Goal: Information Seeking & Learning: Learn about a topic

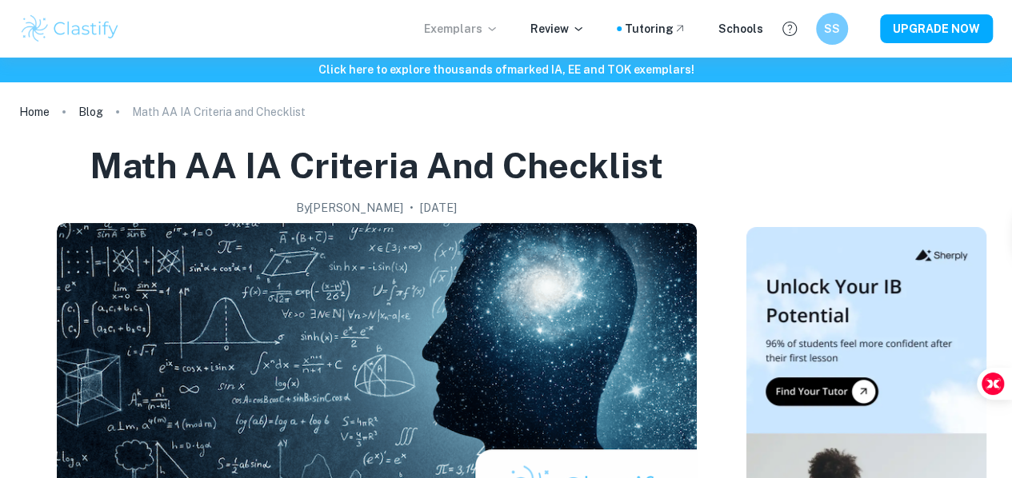
click at [490, 37] on p "Exemplars" at bounding box center [461, 29] width 74 height 18
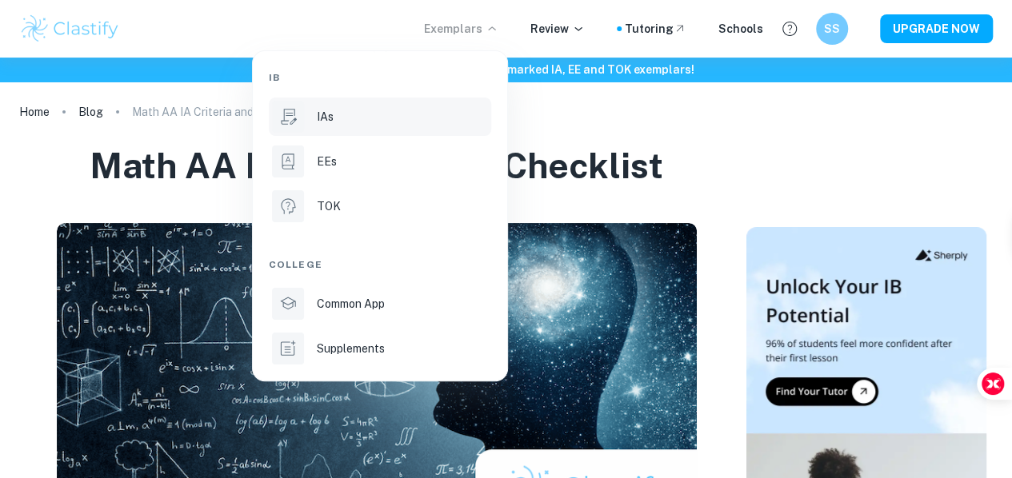
click at [321, 114] on p "IAs" at bounding box center [325, 117] width 17 height 18
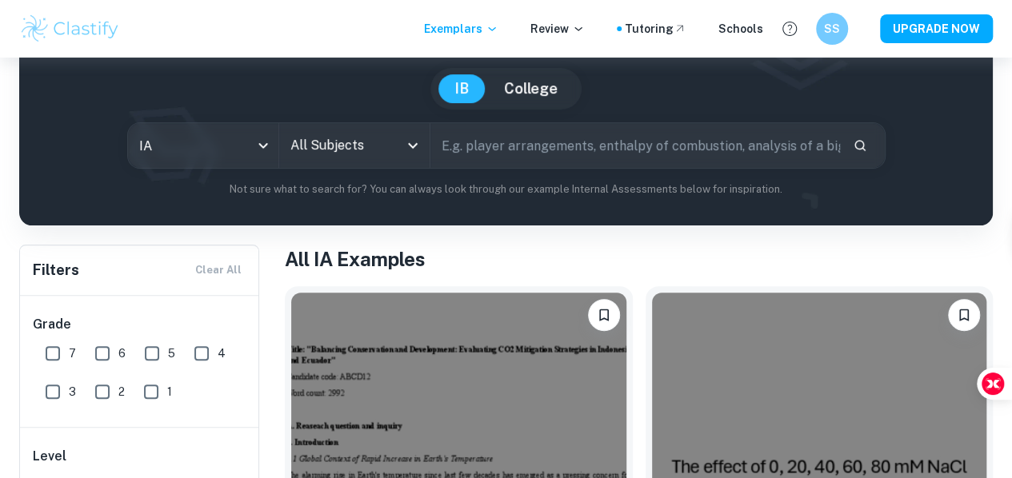
scroll to position [240, 0]
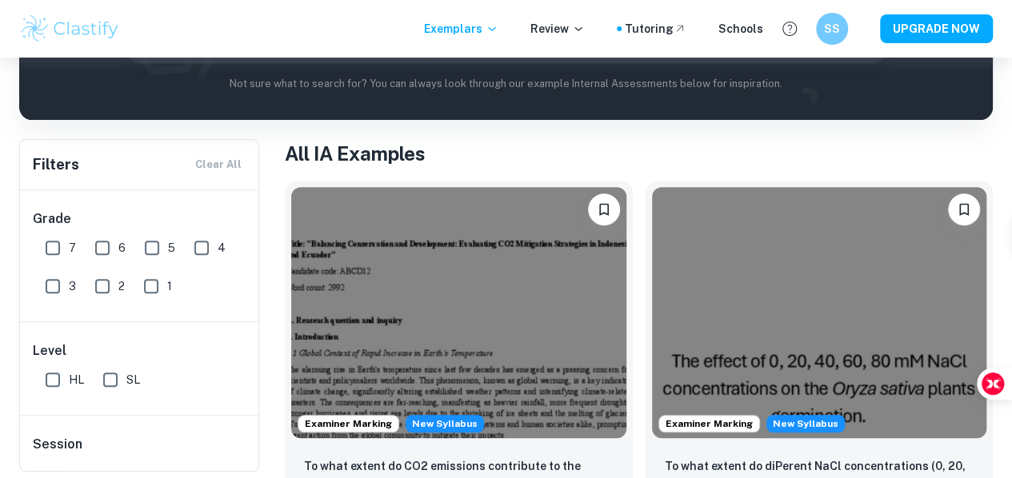
drag, startPoint x: 50, startPoint y: 253, endPoint x: 278, endPoint y: 245, distance: 228.9
click at [51, 253] on input "7" at bounding box center [53, 248] width 32 height 32
checkbox input "true"
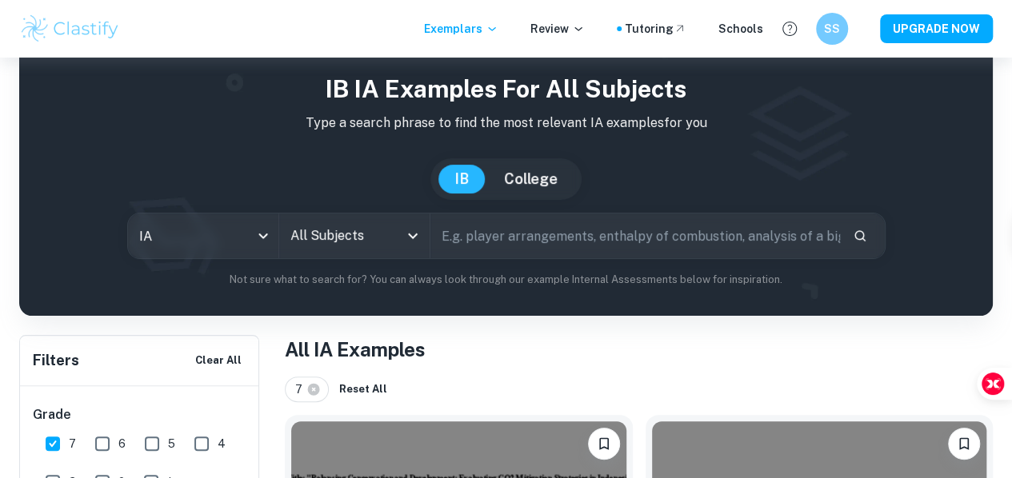
scroll to position [0, 0]
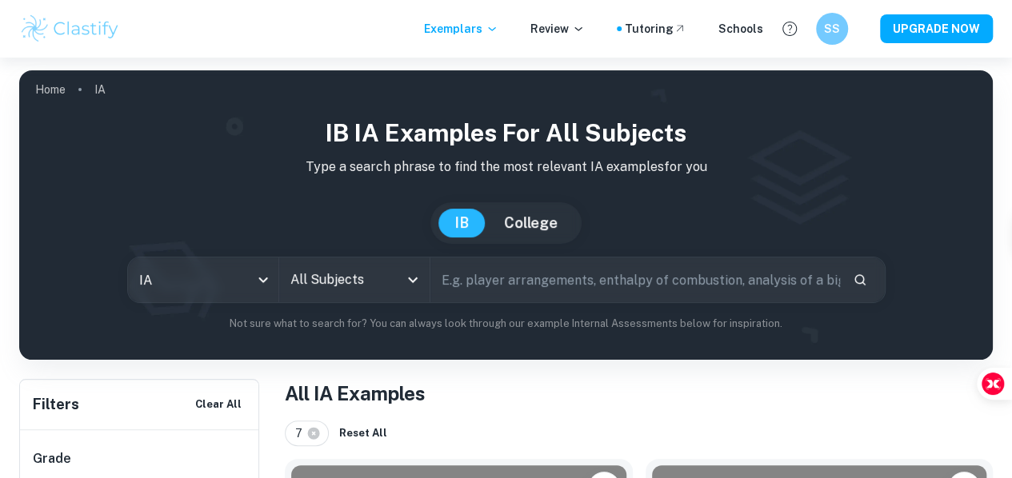
click at [372, 290] on input "All Subjects" at bounding box center [342, 280] width 112 height 30
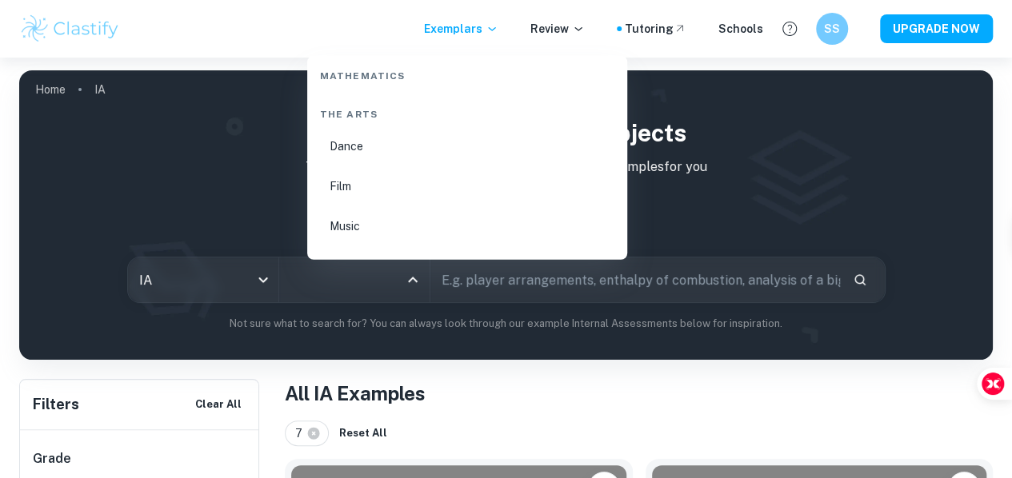
scroll to position [2800, 0]
click at [408, 118] on li "Math AA" at bounding box center [467, 115] width 307 height 37
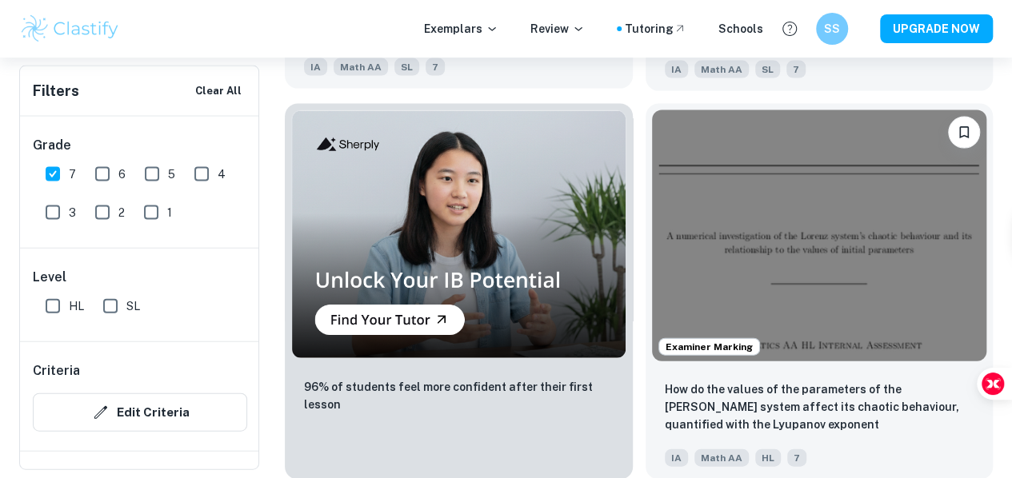
scroll to position [1680, 0]
